Goal: Task Accomplishment & Management: Complete application form

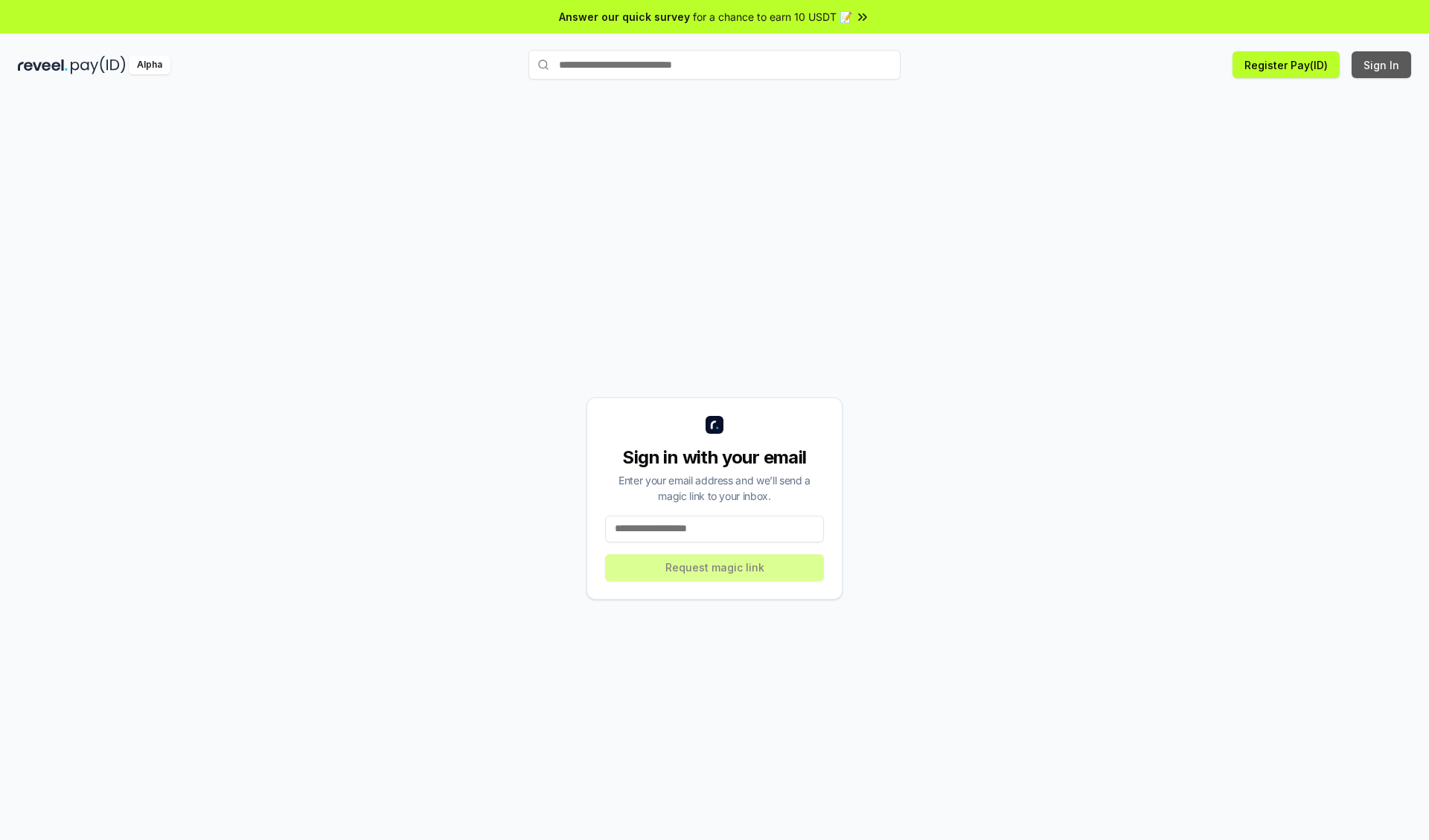
click at [1382, 65] on button "Sign In" at bounding box center [1380, 65] width 59 height 27
type input "**********"
click at [714, 567] on button "Request magic link" at bounding box center [714, 568] width 219 height 27
